Goal: Task Accomplishment & Management: Manage account settings

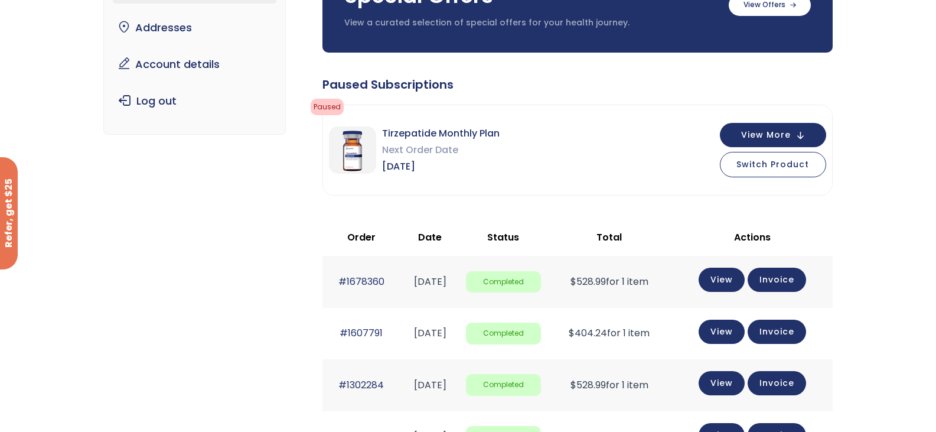
scroll to position [150, 0]
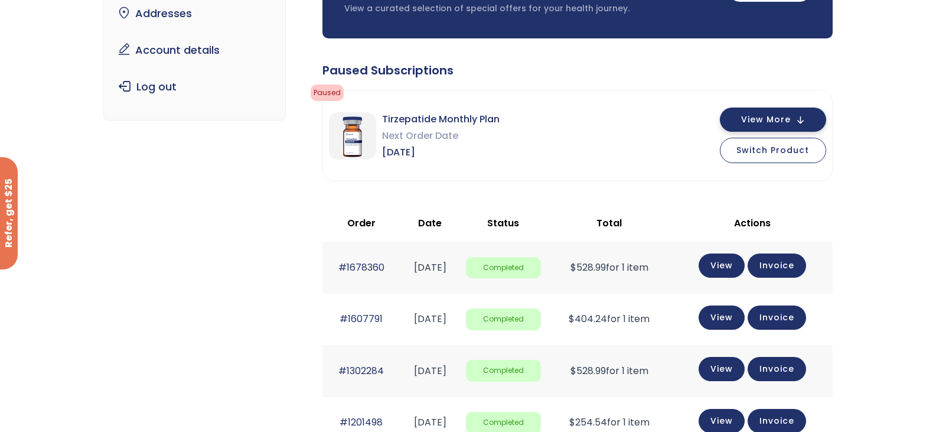
click at [799, 116] on button "View More" at bounding box center [773, 120] width 106 height 24
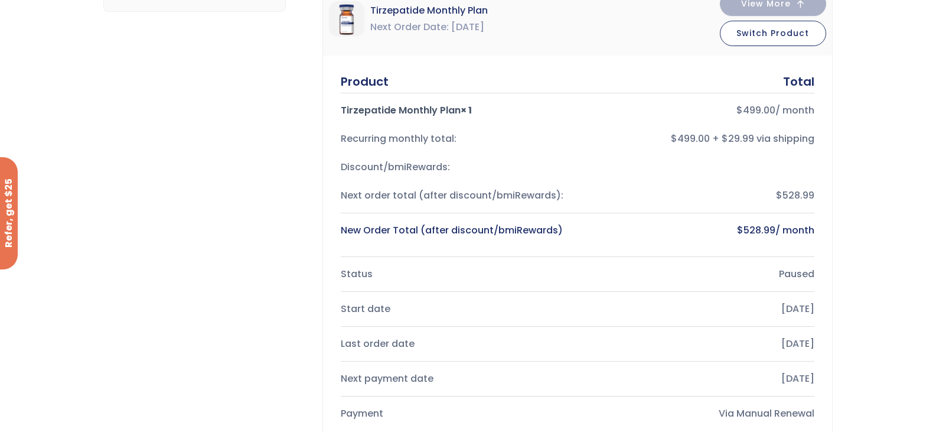
scroll to position [0, 0]
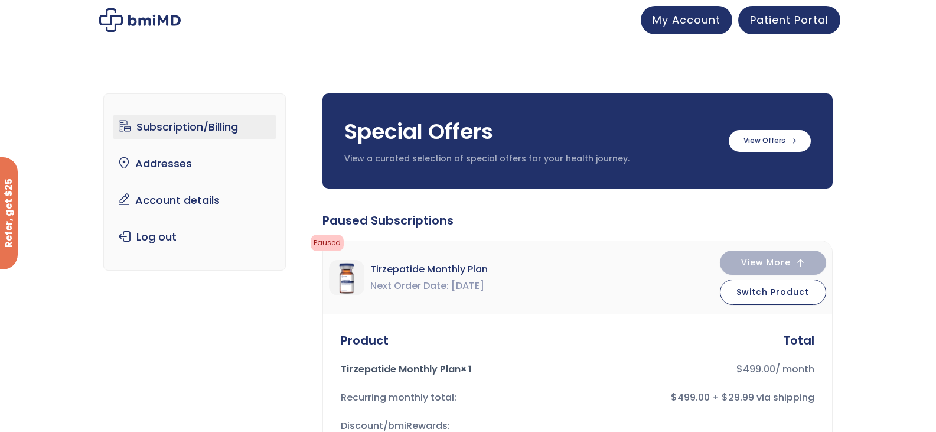
click at [147, 12] on img at bounding box center [140, 20] width 82 height 24
click at [152, 23] on img at bounding box center [140, 20] width 82 height 24
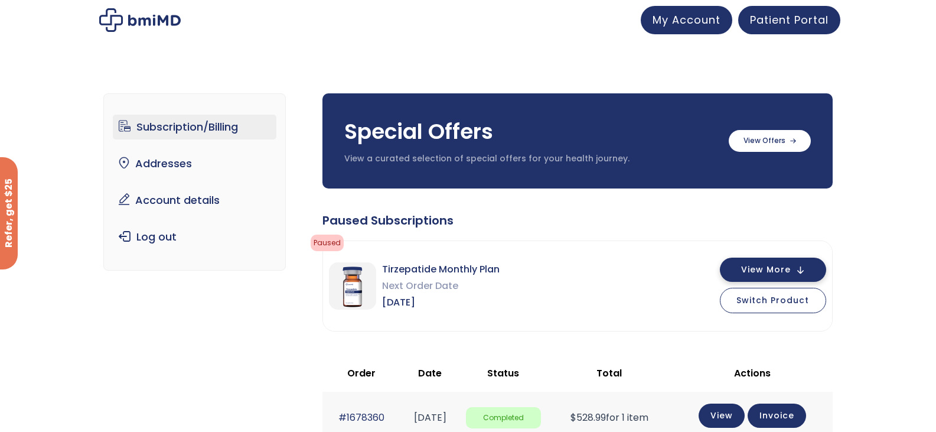
click at [748, 274] on span "View More" at bounding box center [766, 270] width 50 height 8
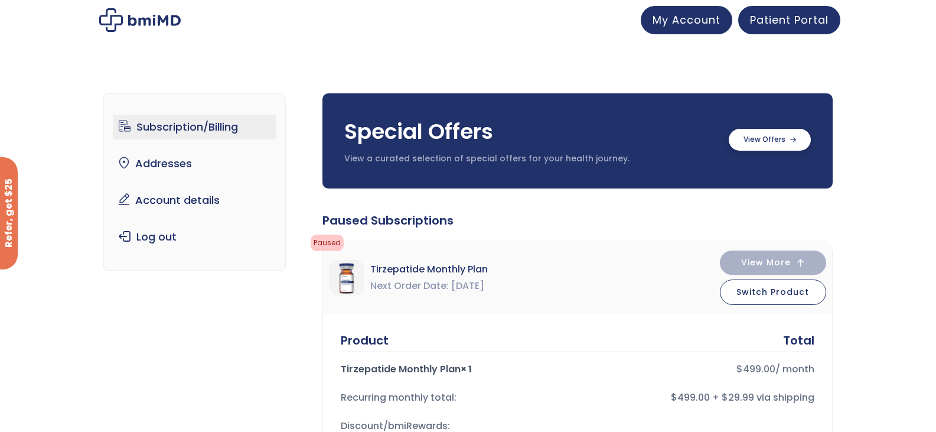
click at [763, 149] on label at bounding box center [770, 140] width 82 height 22
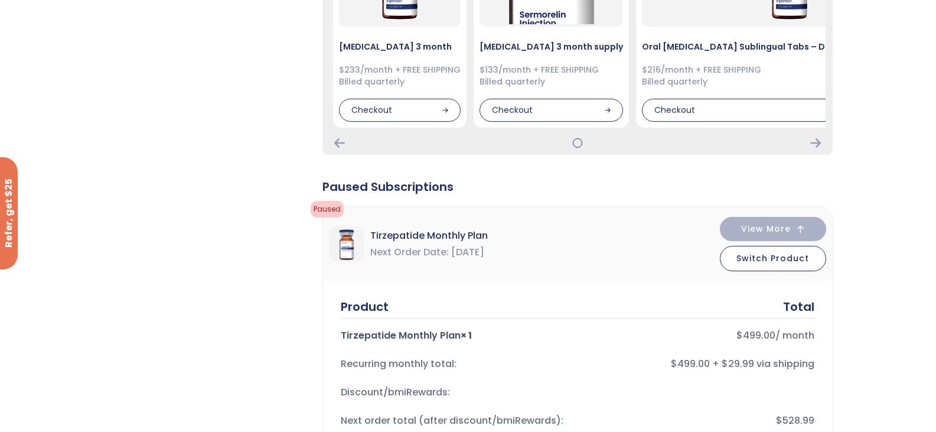
scroll to position [295, 0]
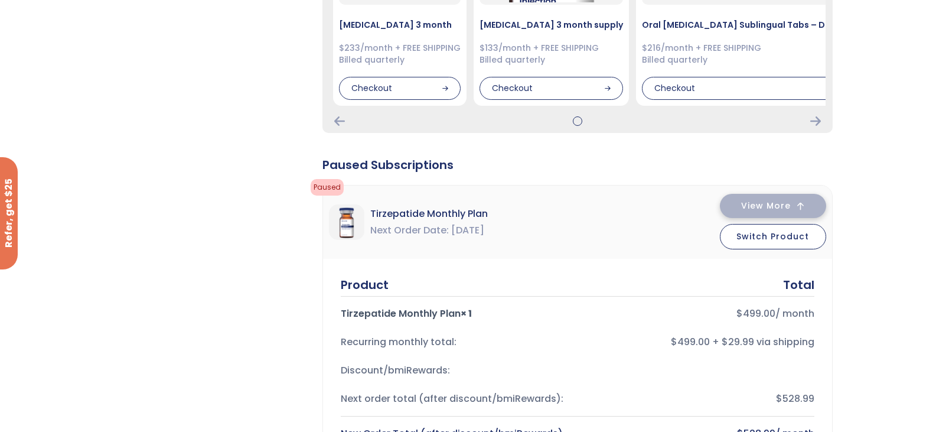
click at [761, 207] on span "View More" at bounding box center [766, 206] width 50 height 8
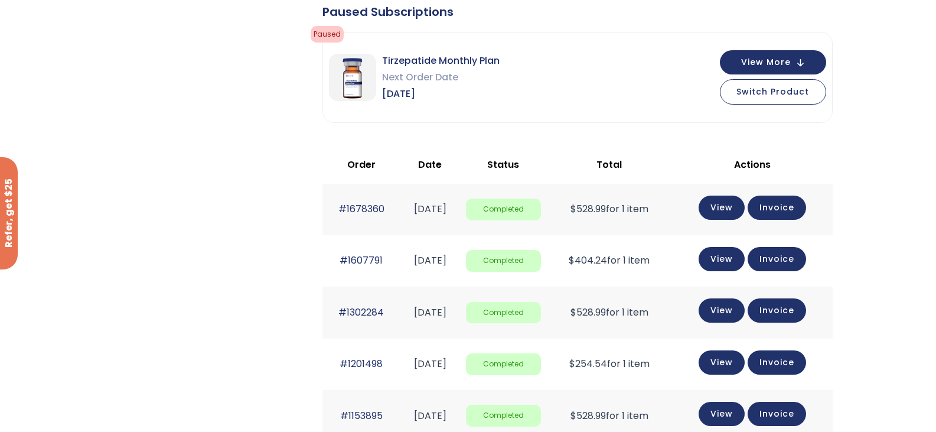
scroll to position [0, 0]
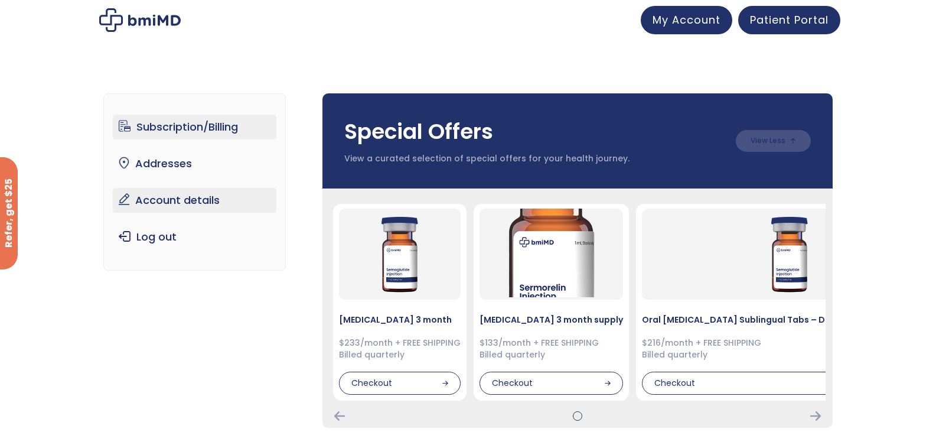
click at [187, 200] on link "Account details" at bounding box center [195, 200] width 164 height 25
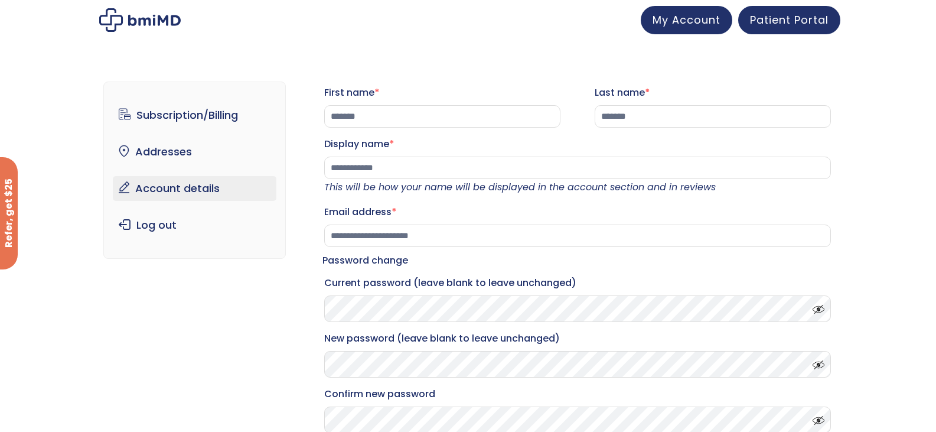
click at [821, 311] on span at bounding box center [816, 306] width 18 height 9
click at [676, 19] on span "My Account" at bounding box center [687, 18] width 68 height 15
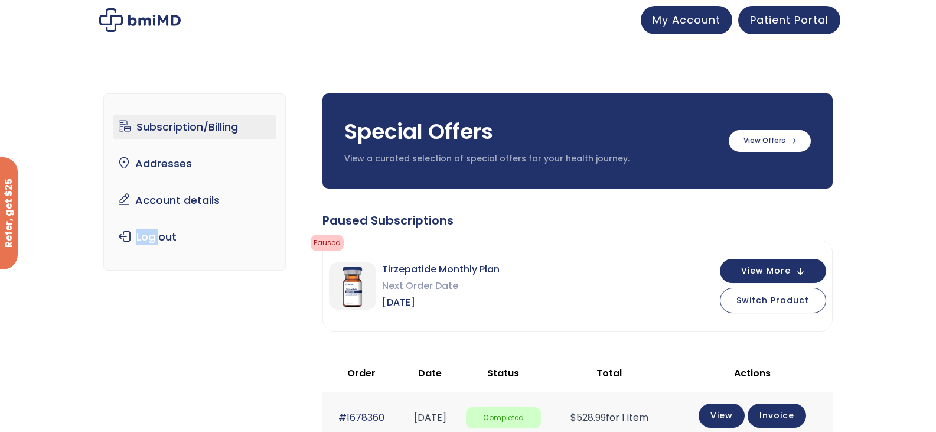
click at [151, 21] on img at bounding box center [140, 20] width 82 height 24
